Goal: Check status: Check status

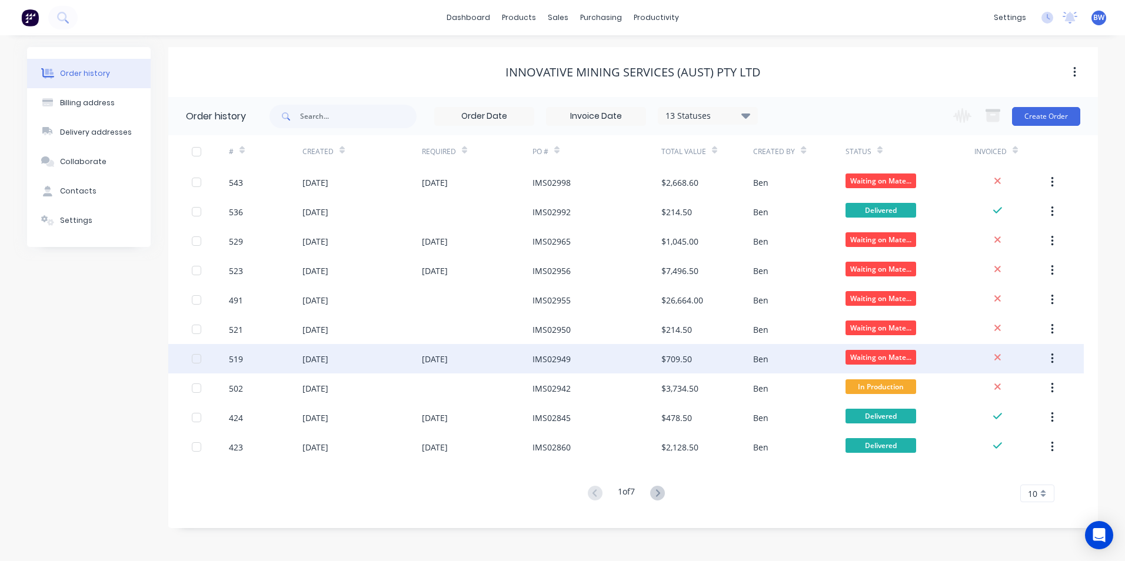
click at [546, 360] on div "IMS02949" at bounding box center [552, 359] width 38 height 12
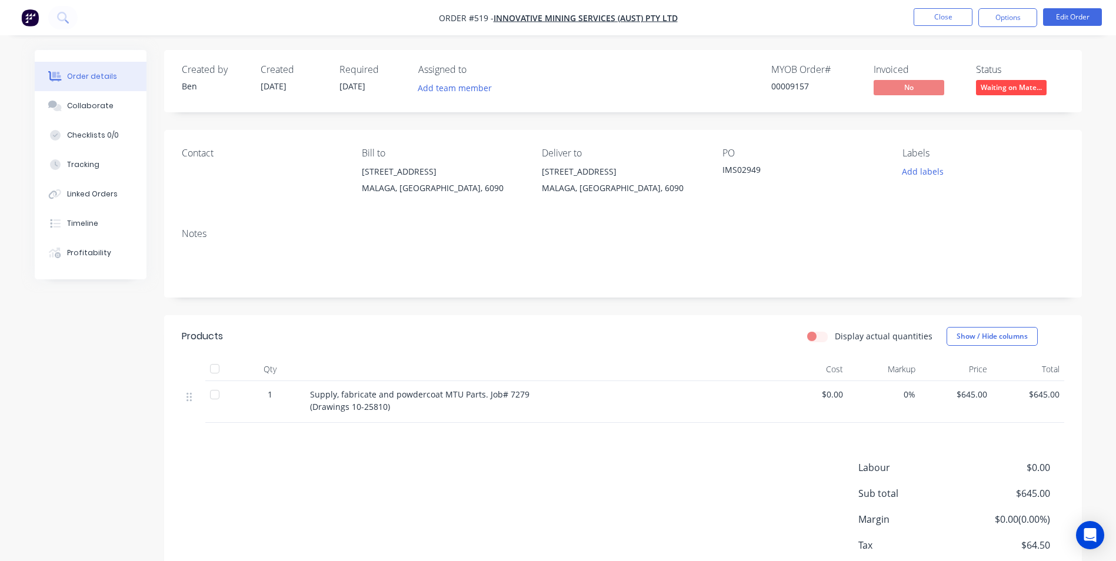
click at [707, 354] on header "Products Display actual quantities Show / Hide columns" at bounding box center [623, 336] width 918 height 42
click at [940, 16] on button "Close" at bounding box center [943, 17] width 59 height 18
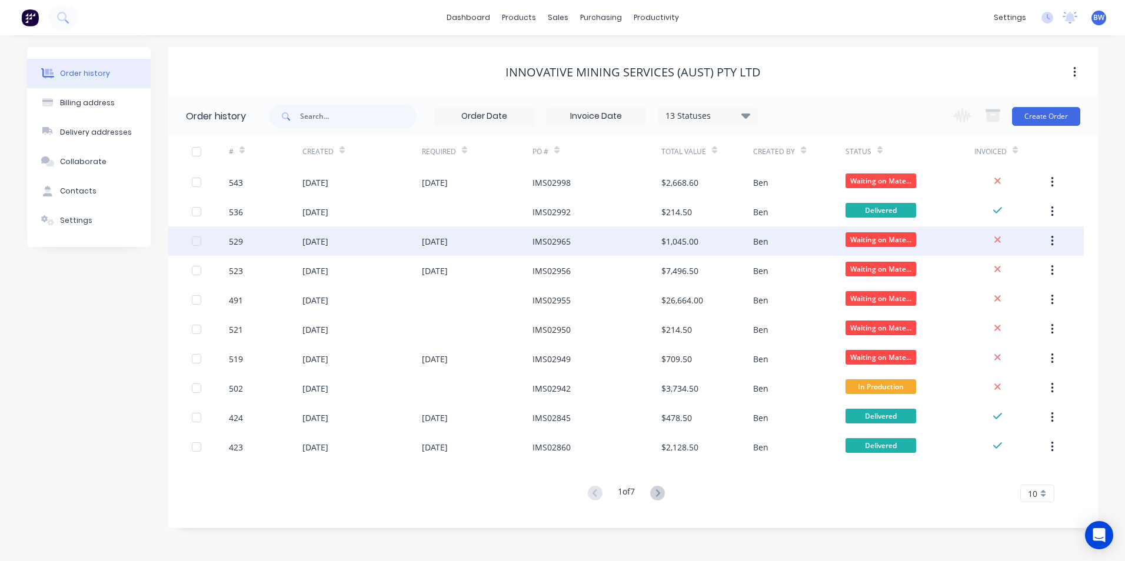
click at [548, 242] on div "IMS02965" at bounding box center [552, 241] width 38 height 12
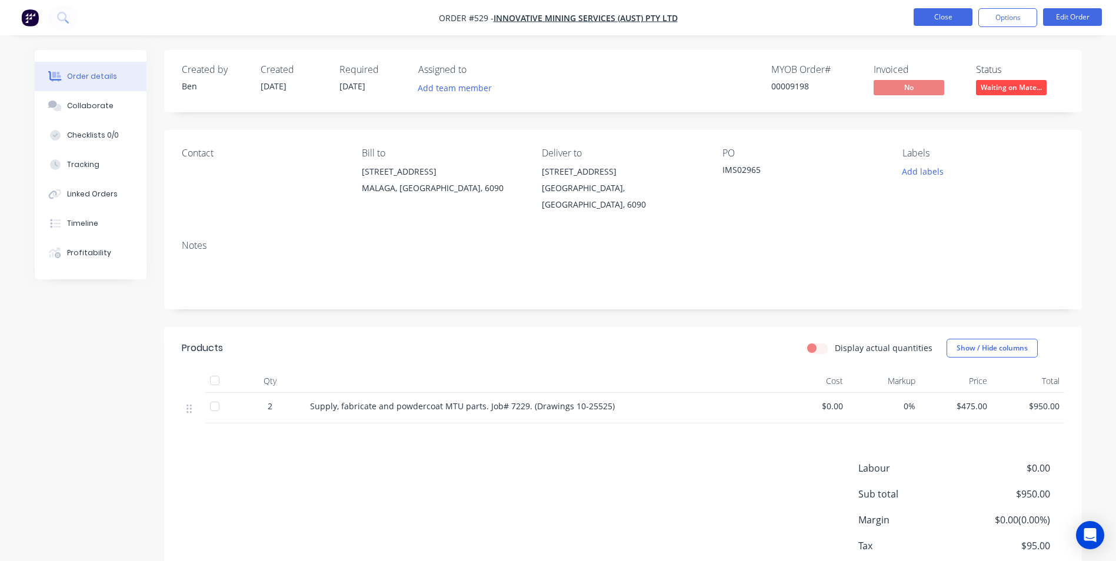
click at [937, 16] on button "Close" at bounding box center [943, 17] width 59 height 18
